Goal: Information Seeking & Learning: Learn about a topic

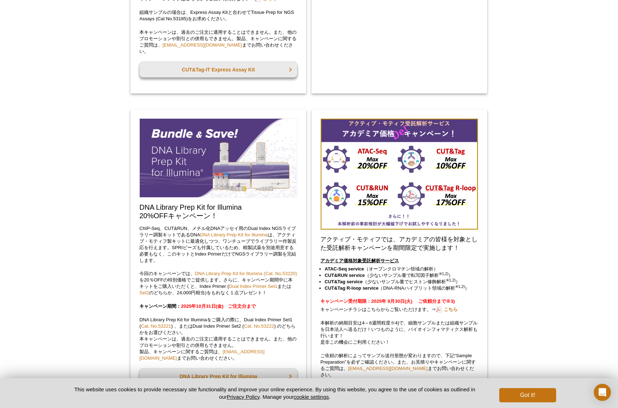
scroll to position [775, 0]
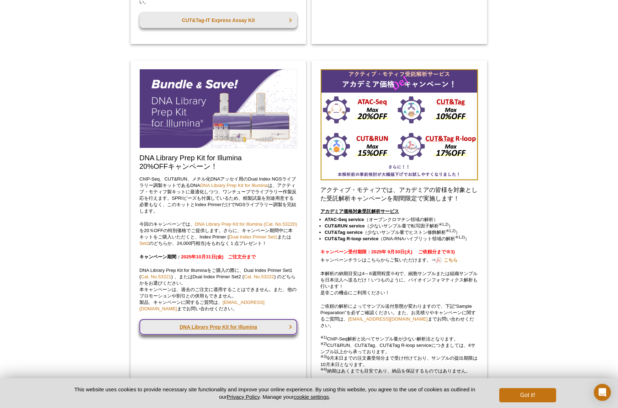
click at [203, 328] on link "DNA Library Prep Kit for Illumina" at bounding box center [218, 328] width 158 height 16
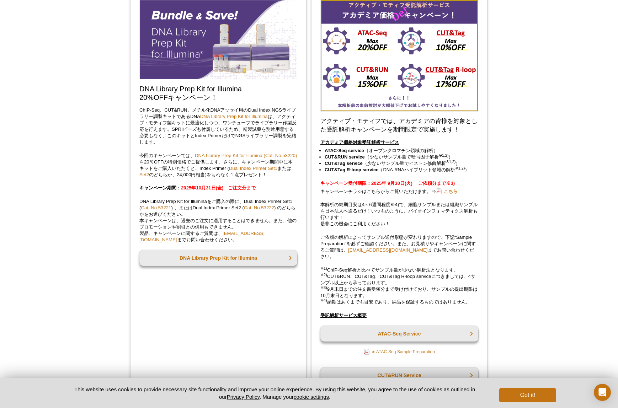
scroll to position [658, 0]
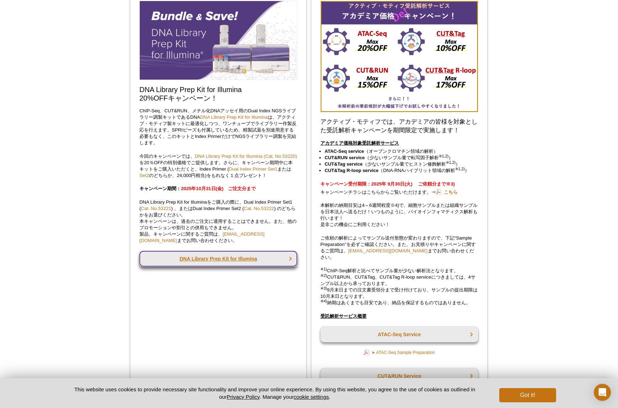
click at [229, 264] on link "DNA Library Prep Kit for Illumina" at bounding box center [218, 259] width 158 height 16
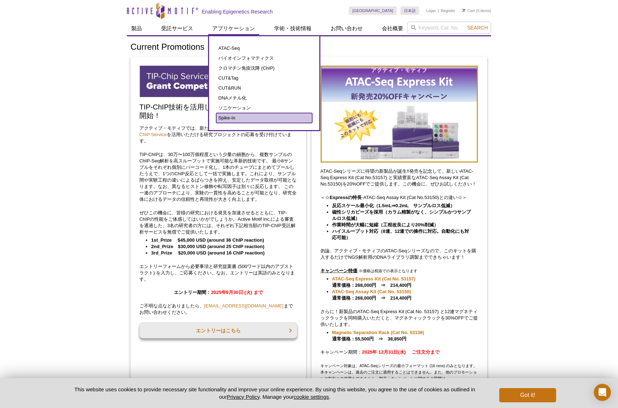
click at [234, 120] on link "Spike-In" at bounding box center [264, 118] width 96 height 10
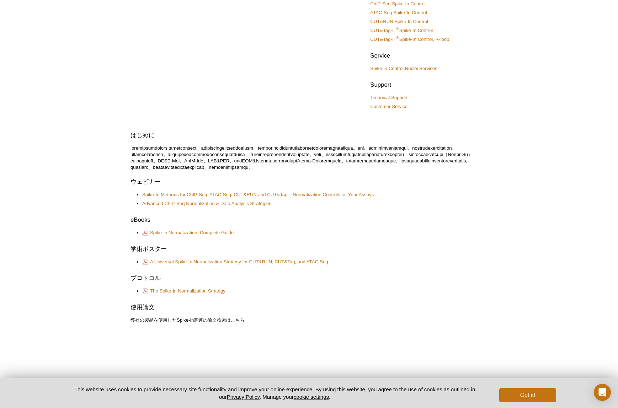
scroll to position [44, 0]
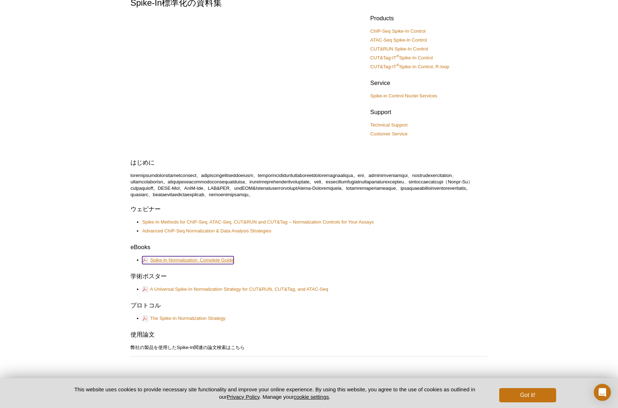
click at [201, 264] on link "Spike-In Normalization: Complete Guide" at bounding box center [187, 261] width 91 height 8
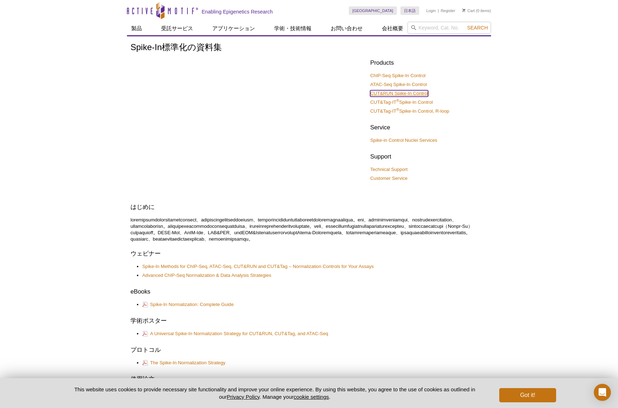
click at [396, 93] on link "CUT&RUN Spike-In Control" at bounding box center [399, 93] width 58 height 6
